Goal: Task Accomplishment & Management: Manage account settings

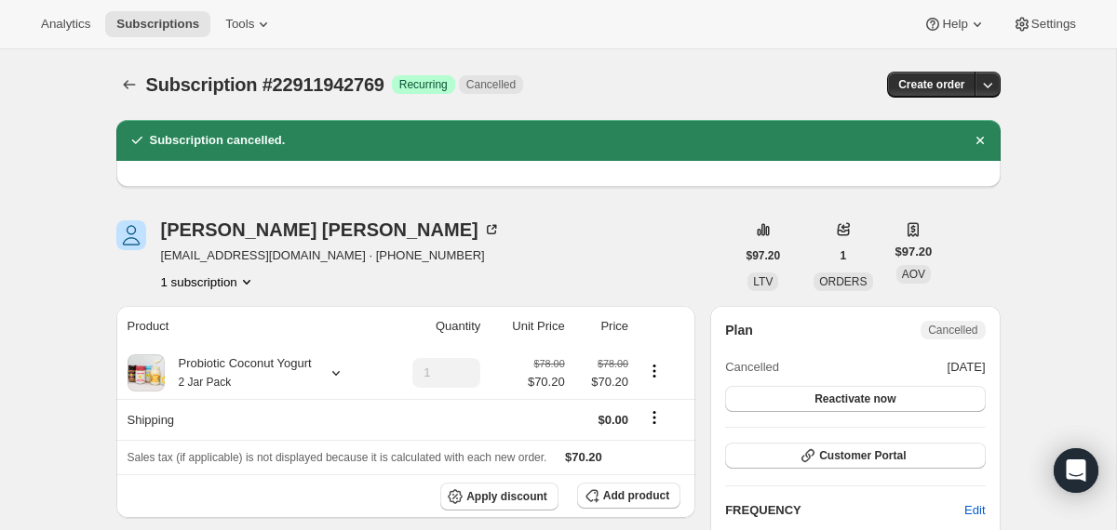
drag, startPoint x: 0, startPoint y: 0, endPoint x: 138, endPoint y: 51, distance: 146.9
click at [138, 51] on div "Subscription #22911942769. This page is ready Subscription #22911942769 Success…" at bounding box center [558, 84] width 884 height 71
click at [130, 83] on icon "Subscriptions" at bounding box center [129, 84] width 19 height 19
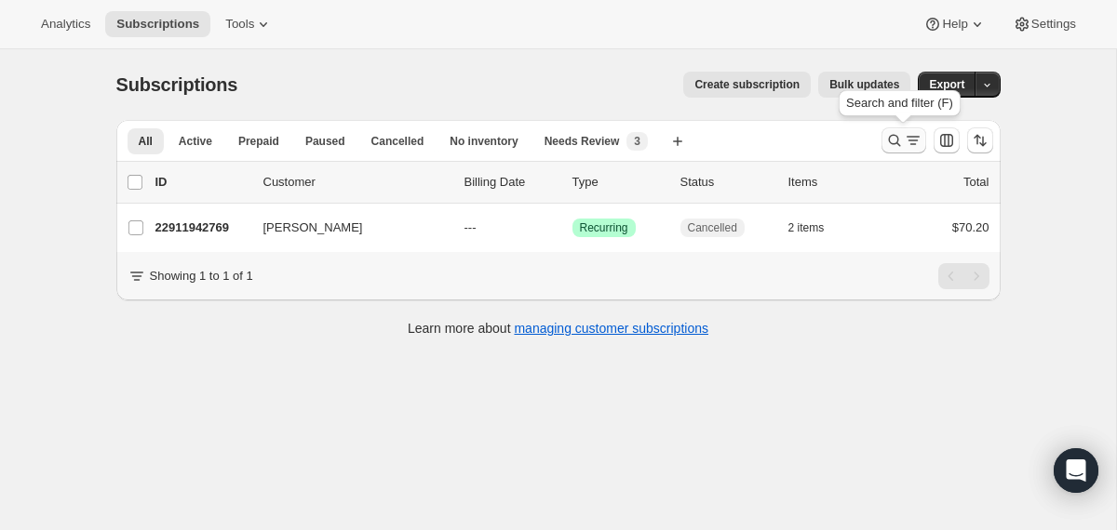
click at [889, 146] on icon "Search and filter results" at bounding box center [894, 140] width 19 height 19
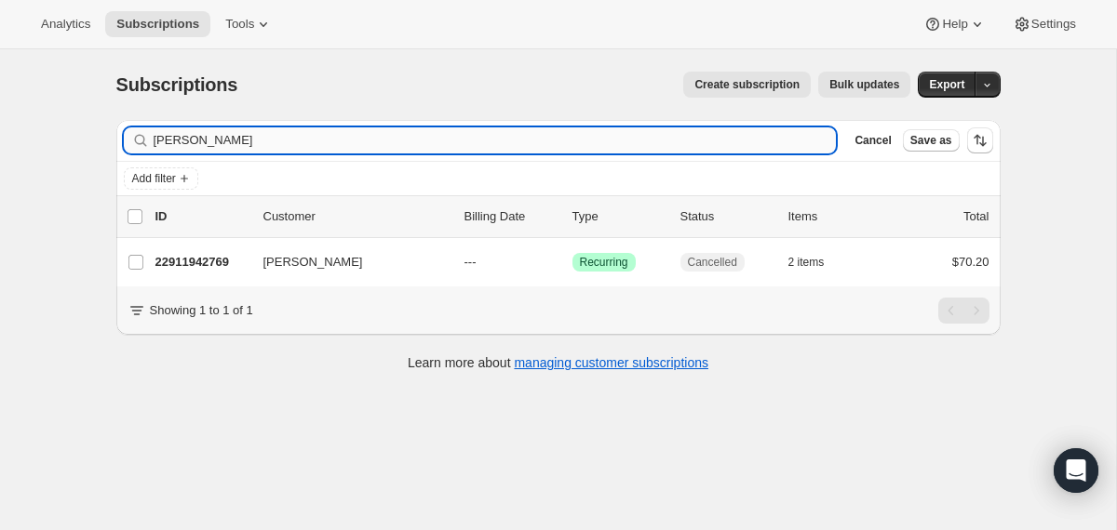
click at [640, 135] on input "[PERSON_NAME]" at bounding box center [495, 140] width 683 height 26
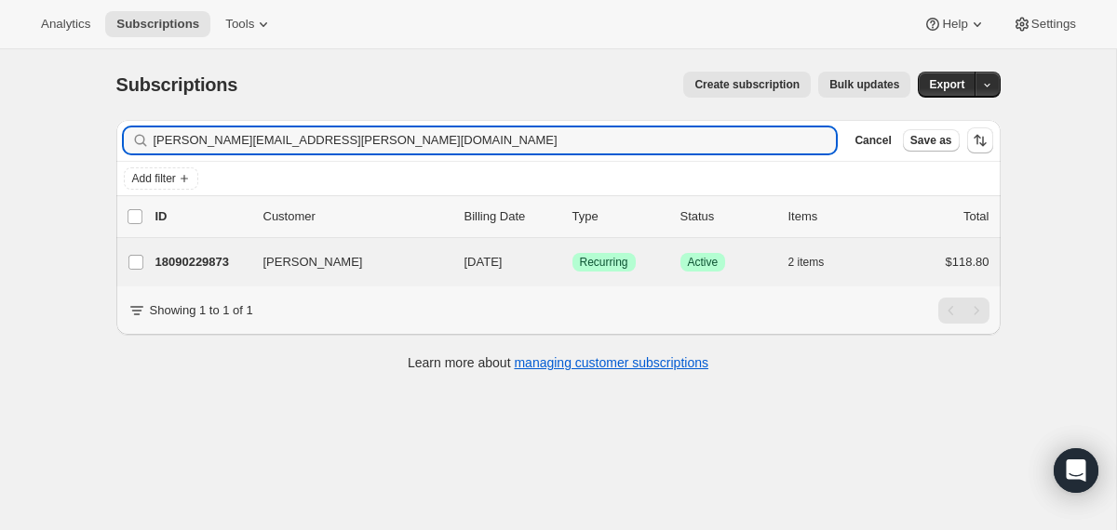
type input "[PERSON_NAME][EMAIL_ADDRESS][PERSON_NAME][DOMAIN_NAME]"
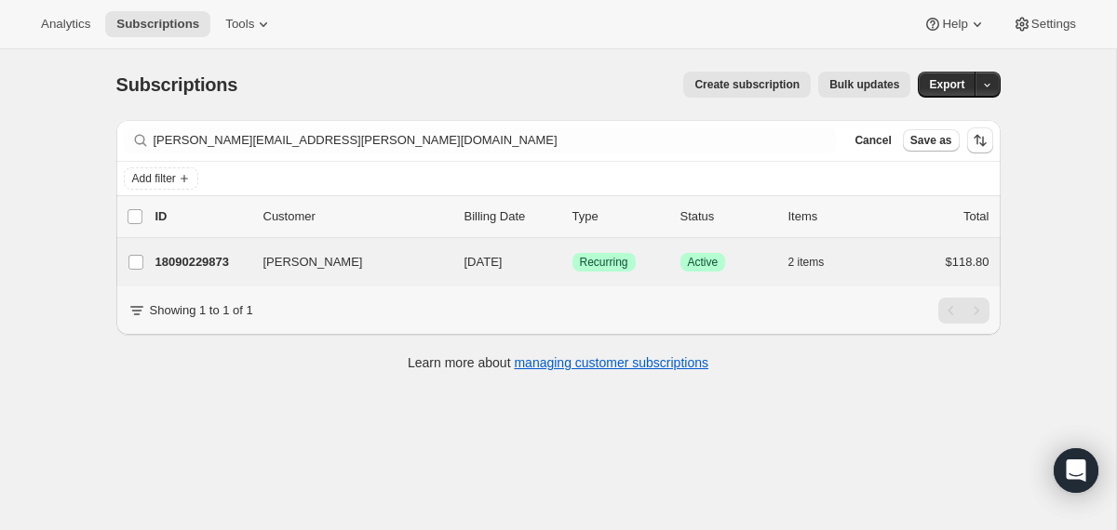
click at [466, 247] on div "[PERSON_NAME] 18090229873 [PERSON_NAME] [DATE] Success Recurring Success Active…" at bounding box center [558, 262] width 884 height 48
click at [461, 256] on div "18090229873 [PERSON_NAME] [DATE] Success Recurring Success Active 2 items $118.…" at bounding box center [572, 262] width 834 height 26
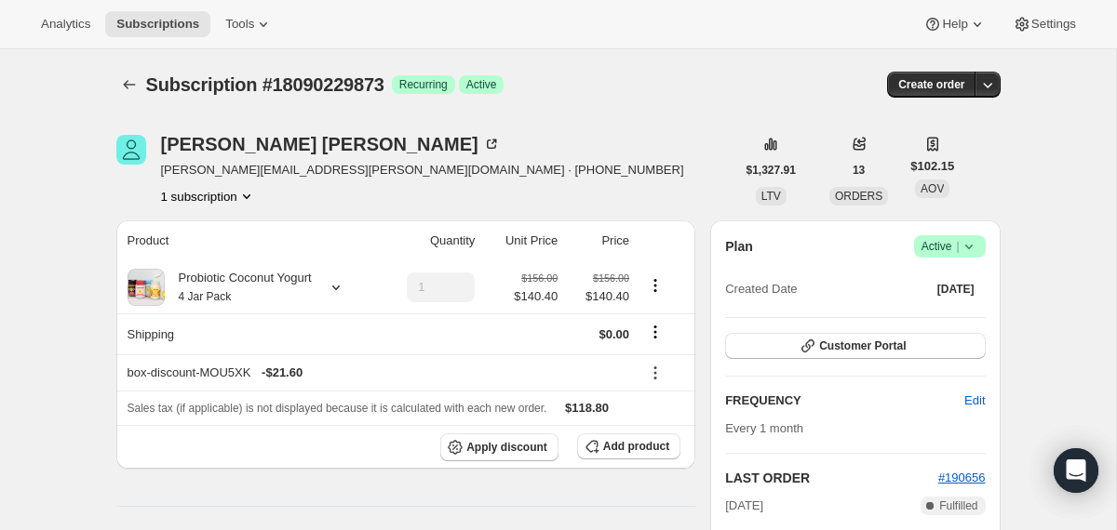
click at [968, 245] on icon at bounding box center [968, 246] width 19 height 19
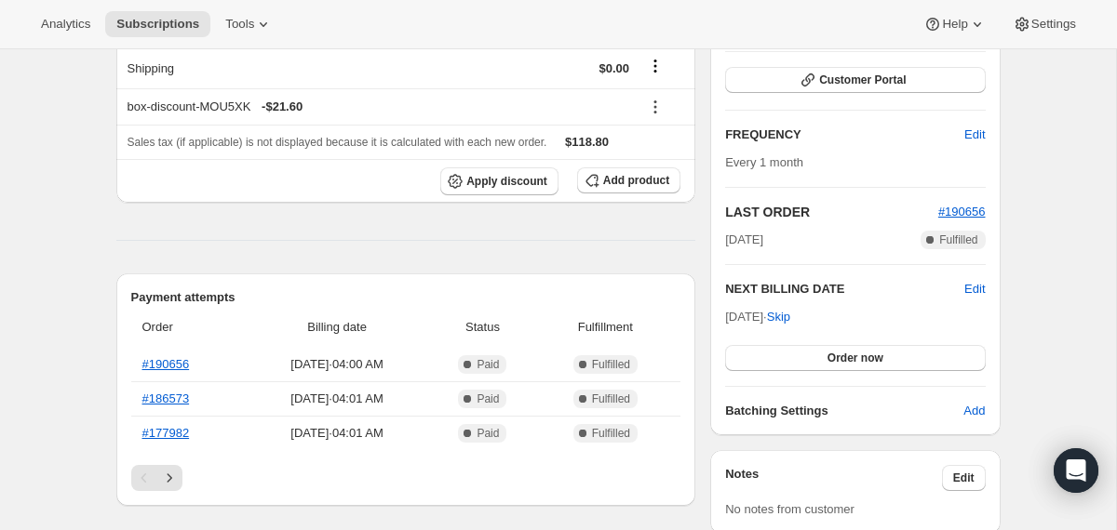
scroll to position [434, 0]
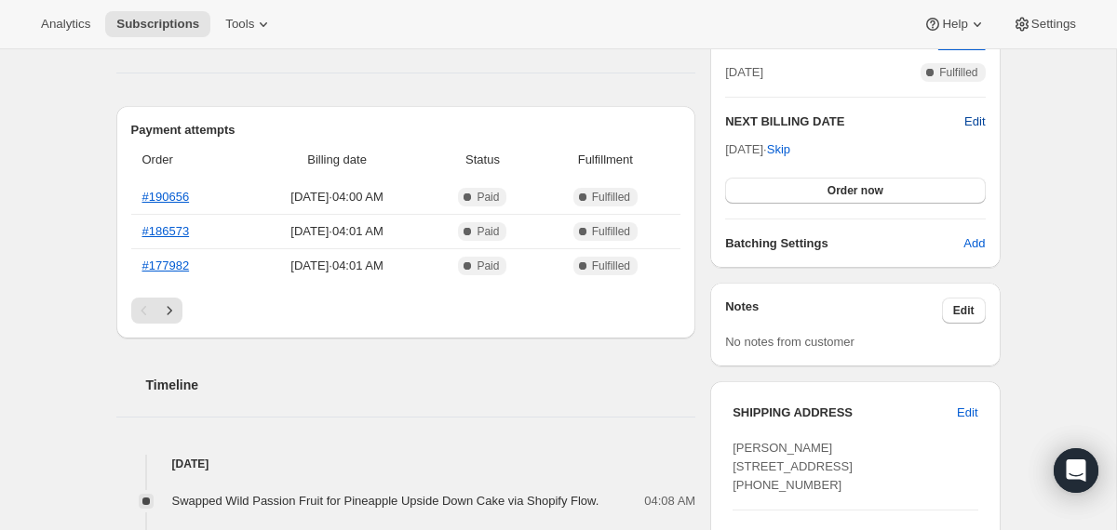
click at [971, 123] on span "Edit" at bounding box center [974, 122] width 20 height 19
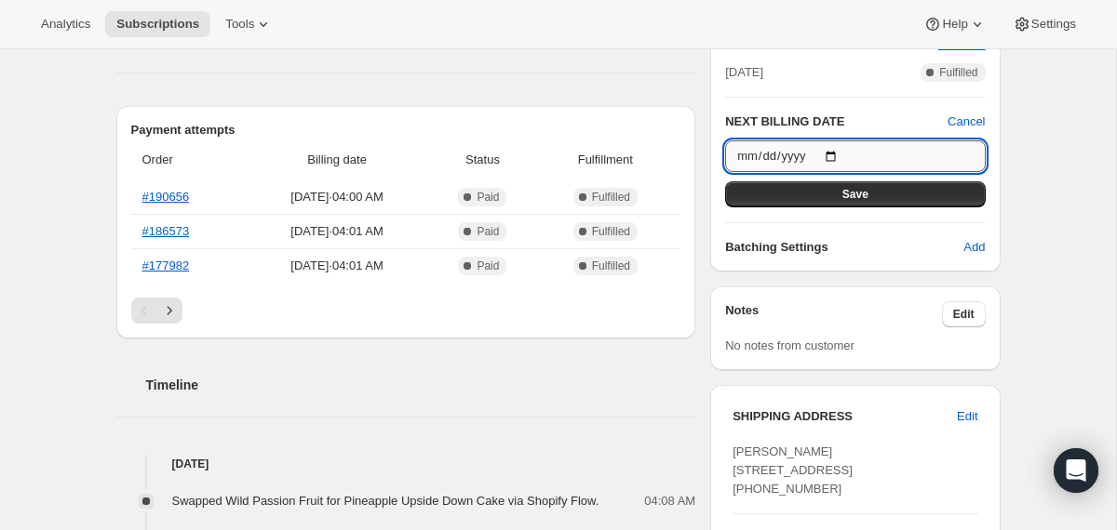
click at [842, 149] on input "[DATE]" at bounding box center [855, 156] width 260 height 32
type input "[DATE]"
click at [851, 195] on span "Save" at bounding box center [855, 194] width 26 height 15
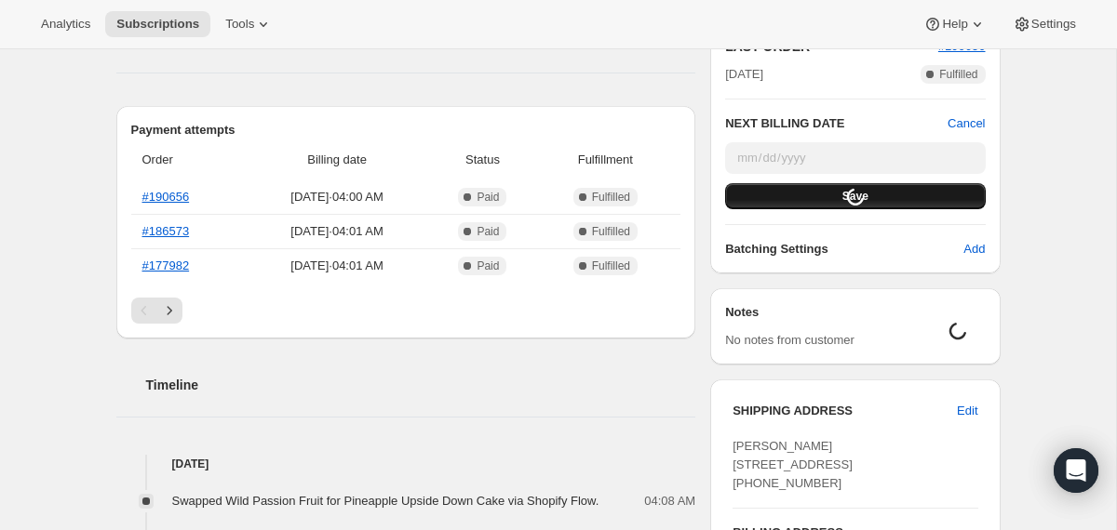
scroll to position [311, 0]
